Goal: Task Accomplishment & Management: Use online tool/utility

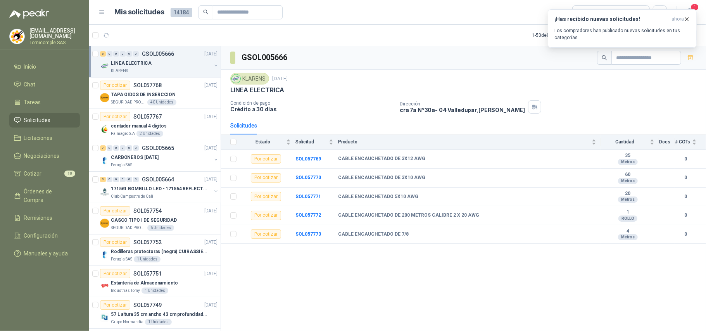
click at [684, 21] on icon "button" at bounding box center [686, 19] width 7 height 7
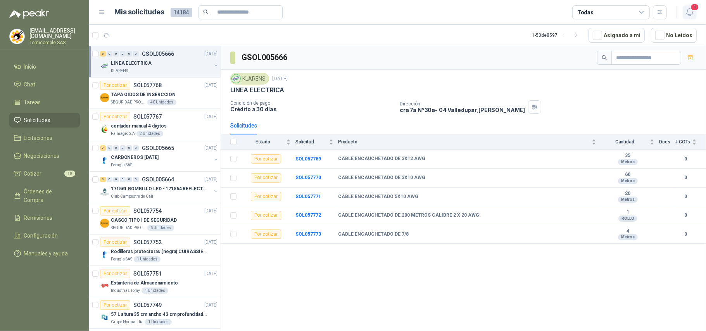
click at [687, 15] on icon "button" at bounding box center [690, 12] width 10 height 10
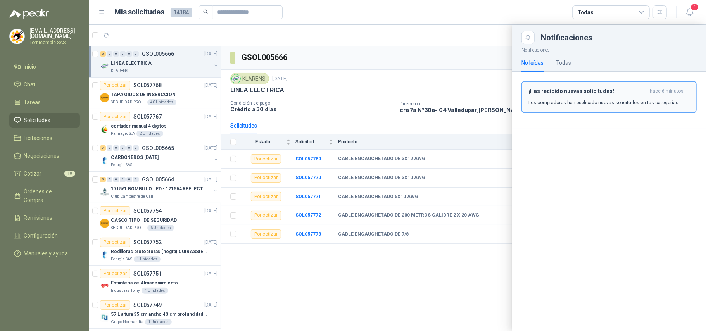
click at [642, 101] on p "Los compradores han publicado nuevas solicitudes en tus categorías." at bounding box center [603, 102] width 151 height 7
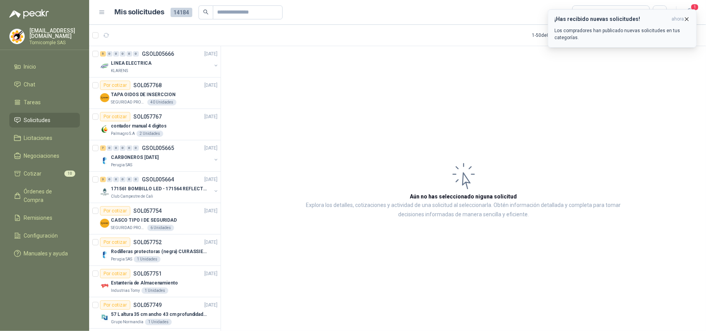
click at [687, 21] on icon "button" at bounding box center [686, 19] width 7 height 7
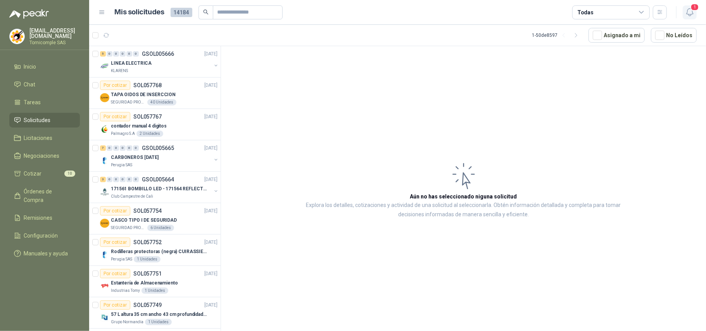
click at [688, 12] on icon "button" at bounding box center [690, 12] width 10 height 10
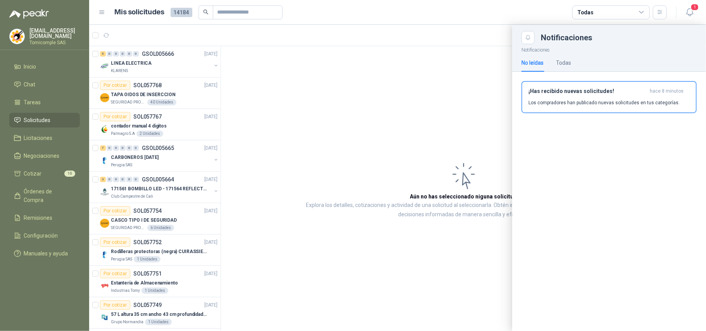
click at [653, 86] on button "¡Has recibido nuevas solicitudes! hace 8 minutos Los compradores han publicado …" at bounding box center [608, 97] width 175 height 32
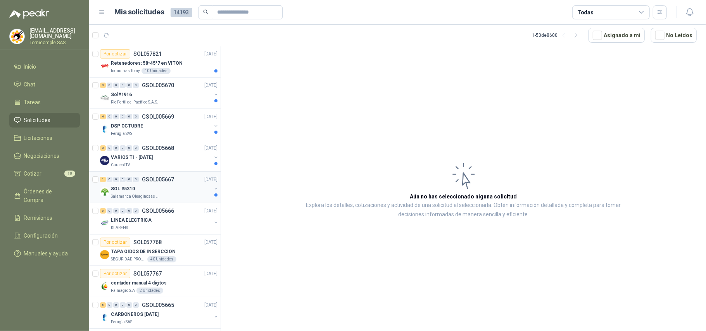
click at [126, 196] on p "Salamanca Oleaginosas SAS" at bounding box center [135, 196] width 49 height 6
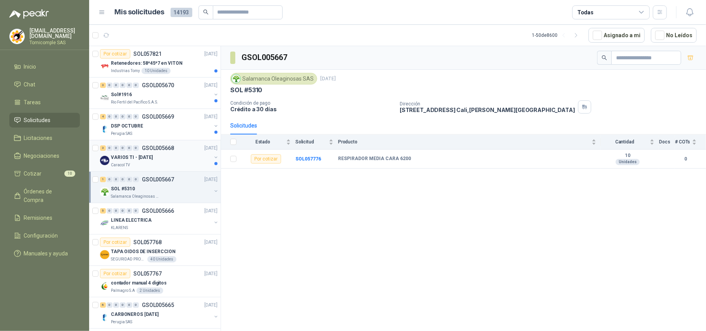
click at [145, 169] on div "3 0 0 0 0 0 GSOL005668 [DATE] VARIOS TI - [DATE] Caracol TV" at bounding box center [154, 155] width 131 height 31
click at [142, 134] on div "Perugia SAS" at bounding box center [161, 134] width 100 height 6
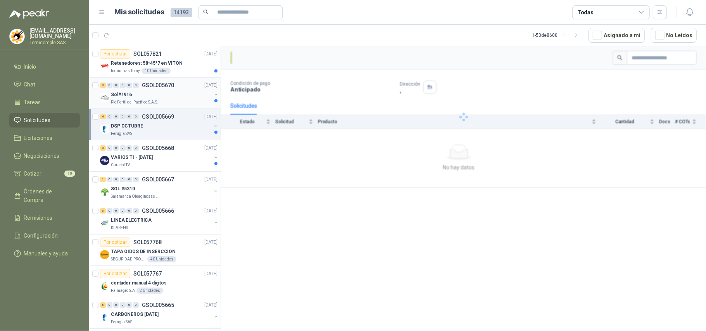
click at [143, 102] on p "Rio Fertil del Pacífico S.A.S." at bounding box center [134, 102] width 47 height 6
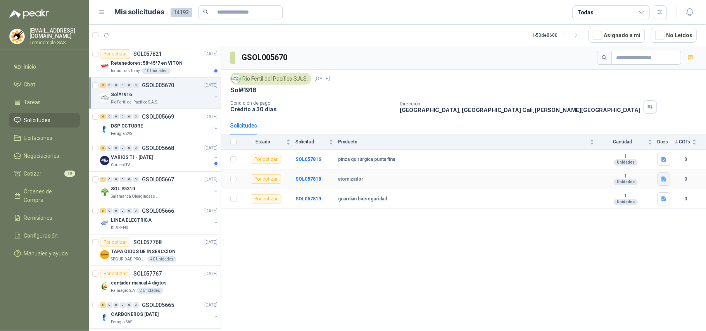
click at [658, 183] on button "button" at bounding box center [663, 178] width 13 height 13
click at [652, 164] on button "atomizador.jpeg" at bounding box center [641, 164] width 47 height 8
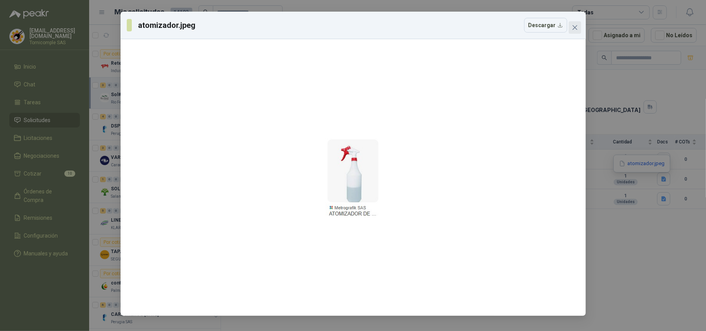
click at [574, 33] on button "Close" at bounding box center [574, 27] width 12 height 12
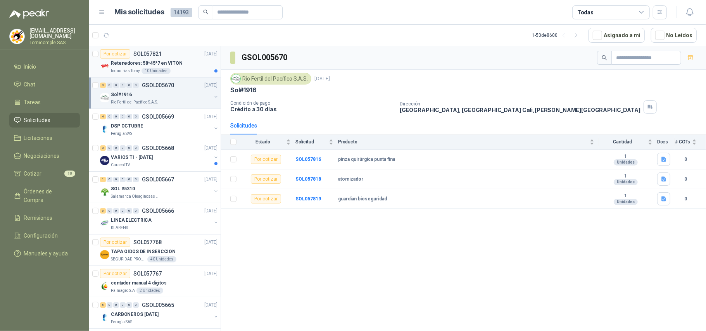
click at [177, 73] on div "Industrias Tomy 10 Unidades" at bounding box center [164, 71] width 107 height 6
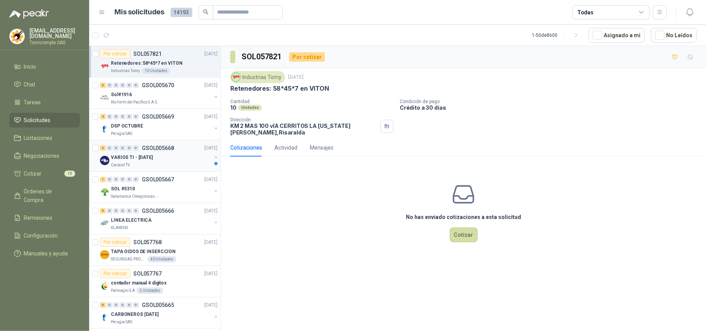
click at [172, 160] on div "VARIOS TI - [DATE]" at bounding box center [161, 157] width 100 height 9
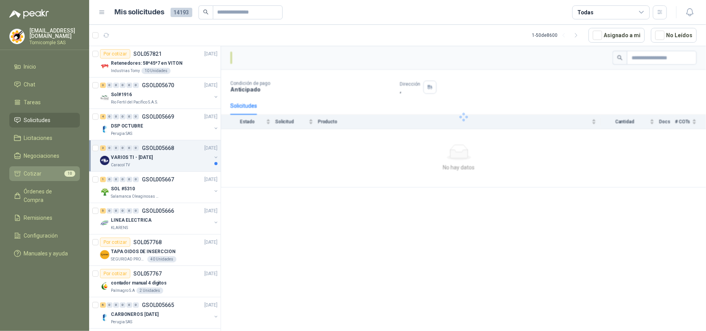
click at [36, 173] on span "Cotizar" at bounding box center [33, 173] width 18 height 9
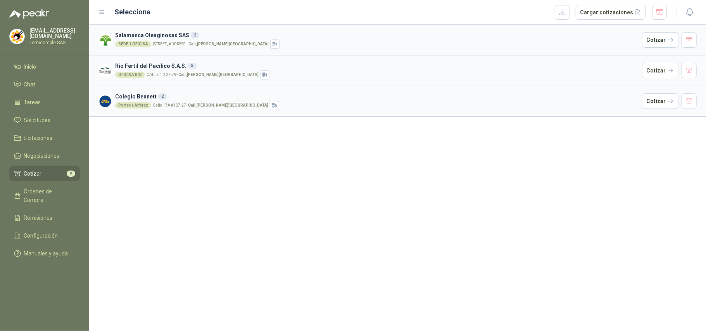
click at [53, 170] on li "Cotizar 9" at bounding box center [44, 173] width 61 height 9
drag, startPoint x: 53, startPoint y: 170, endPoint x: 59, endPoint y: 115, distance: 55.4
click at [56, 149] on ul "Inicio Chat Tareas Solicitudes Licitaciones Negociaciones Cotizar 9 Órdenes de …" at bounding box center [44, 161] width 89 height 205
click at [652, 41] on button "Cotizar" at bounding box center [660, 39] width 36 height 15
